Goal: Task Accomplishment & Management: Manage account settings

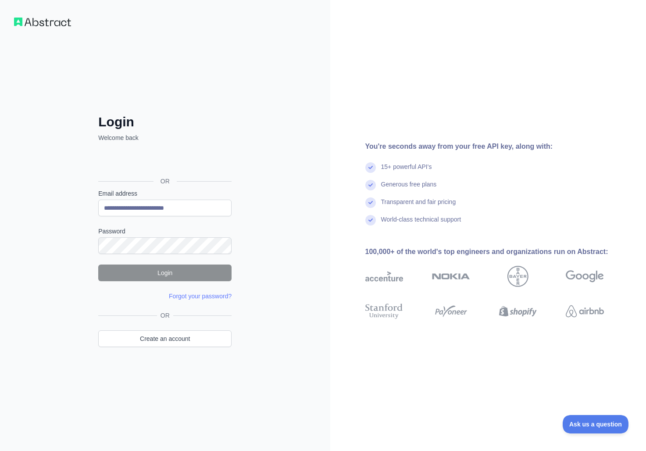
type input "**********"
click at [156, 270] on button "Login" at bounding box center [164, 273] width 133 height 17
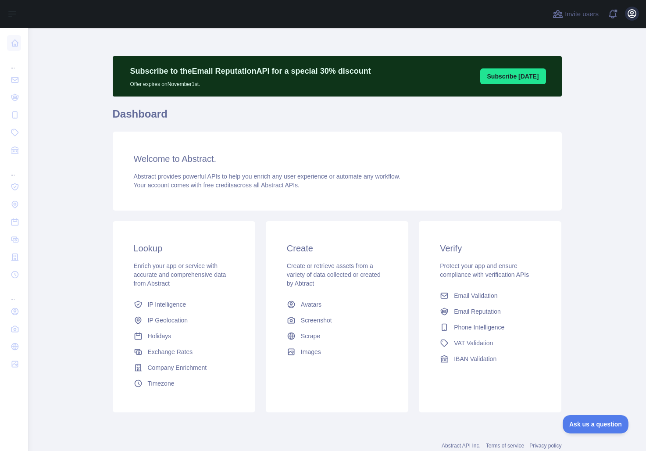
click at [631, 13] on icon "button" at bounding box center [632, 13] width 11 height 11
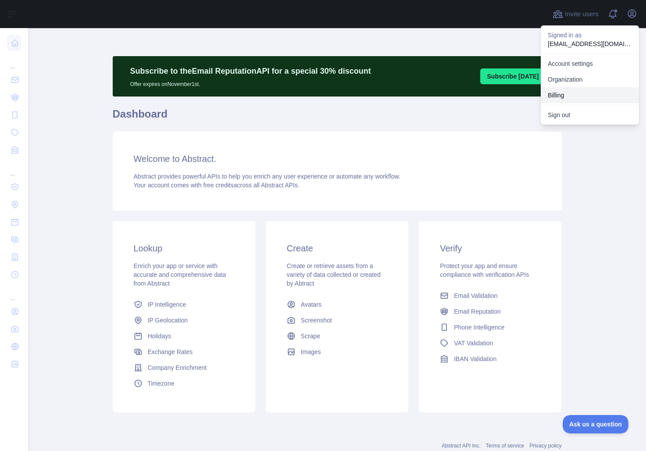
click at [568, 97] on button "Billing" at bounding box center [590, 95] width 98 height 16
